Goal: Navigation & Orientation: Go to known website

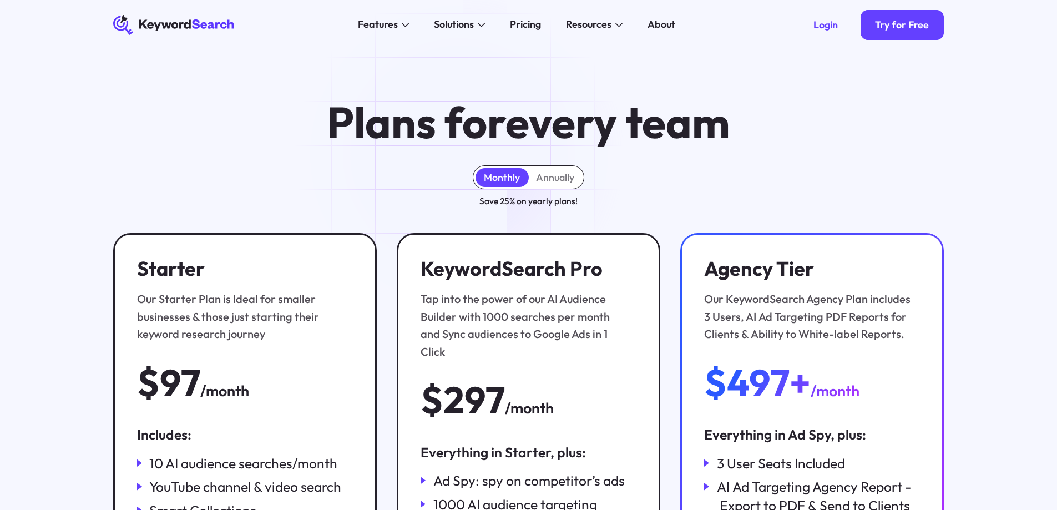
click at [163, 24] on icon "KeywordSearch" at bounding box center [174, 25] width 122 height 20
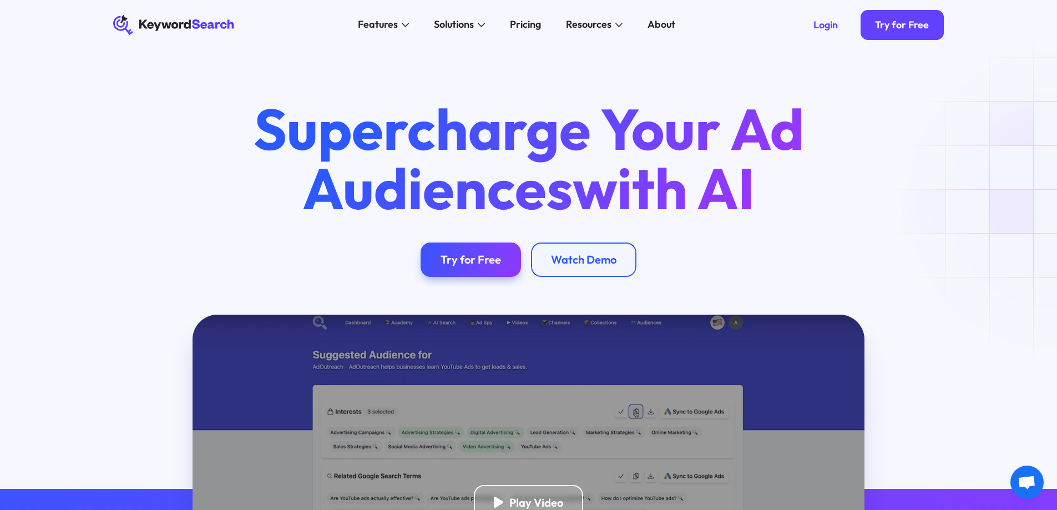
click at [151, 476] on div "Play Video" at bounding box center [528, 503] width 871 height 376
